Goal: Information Seeking & Learning: Learn about a topic

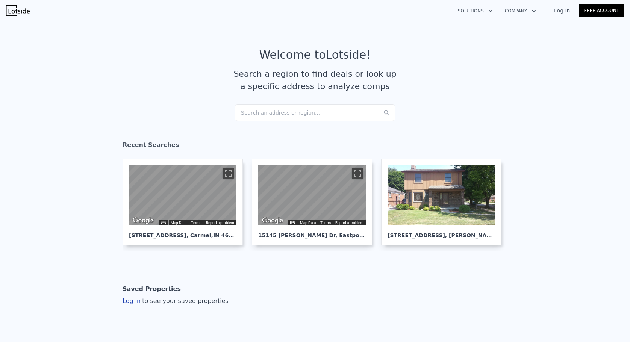
click at [301, 111] on div "Search an address or region..." at bounding box center [315, 113] width 161 height 17
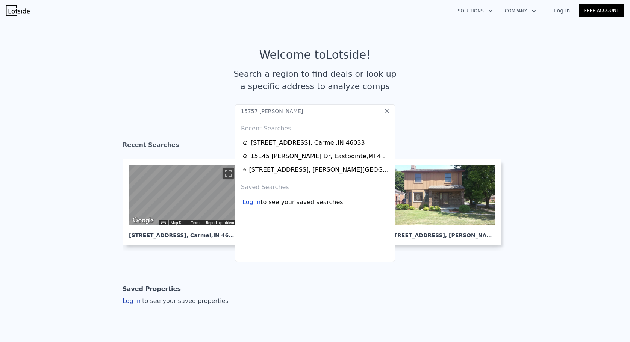
click at [304, 112] on input "15757 Bramell" at bounding box center [315, 112] width 161 height 14
type input "15757 Bramell"
click at [304, 112] on input "15757 Bramell" at bounding box center [315, 112] width 161 height 14
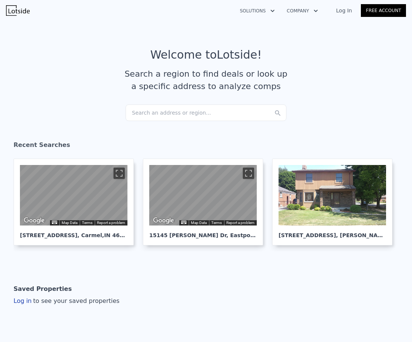
click at [176, 108] on div "Search an address or region..." at bounding box center [206, 113] width 161 height 17
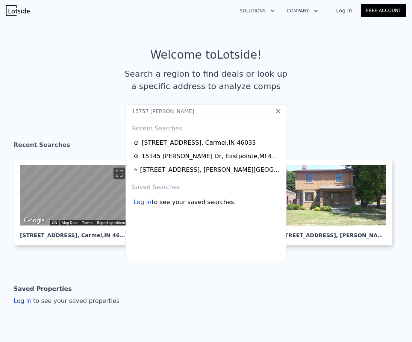
click at [208, 114] on input "15757 Bramell" at bounding box center [206, 112] width 161 height 14
click at [207, 114] on input "15757 Bramell" at bounding box center [206, 112] width 161 height 14
click at [138, 117] on input "text" at bounding box center [206, 112] width 161 height 14
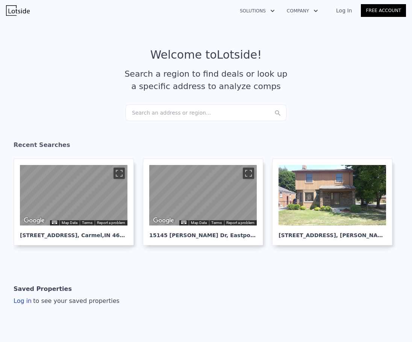
click at [184, 110] on div "Search an address or region..." at bounding box center [206, 113] width 161 height 17
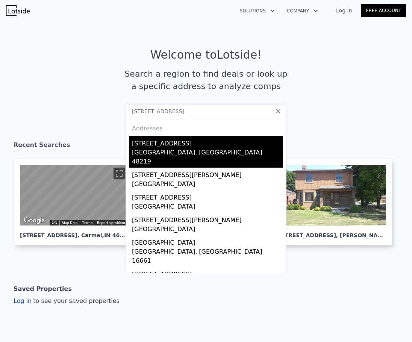
type input "[STREET_ADDRESS]"
click at [241, 144] on div "[STREET_ADDRESS]" at bounding box center [207, 142] width 151 height 12
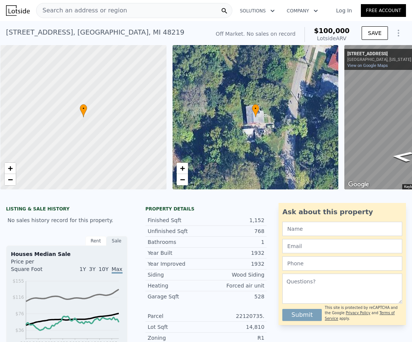
scroll to position [0, 3]
